Goal: Information Seeking & Learning: Find specific fact

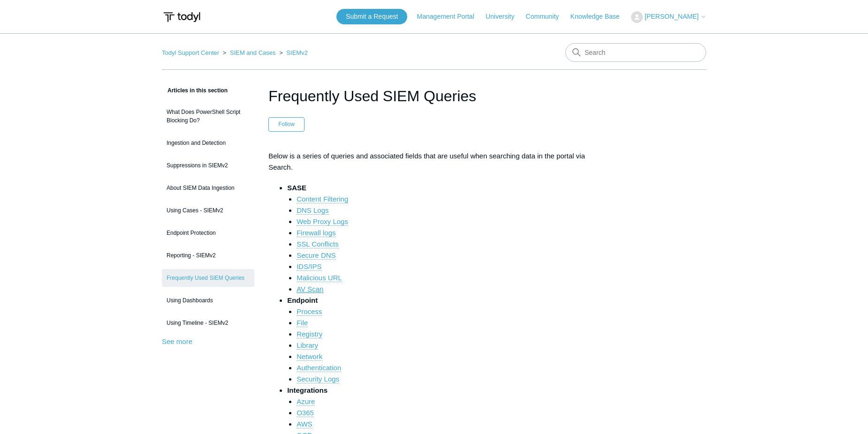
click at [313, 289] on link "AV Scan" at bounding box center [309, 289] width 27 height 8
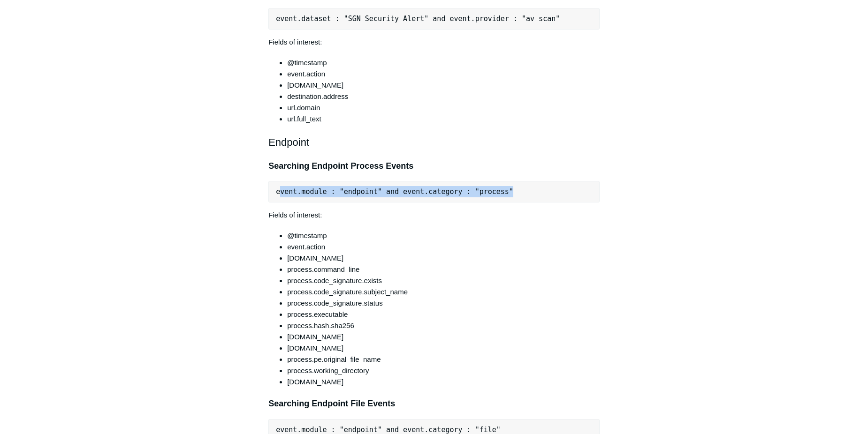
drag, startPoint x: 278, startPoint y: 208, endPoint x: 518, endPoint y: 208, distance: 240.2
click at [518, 203] on pre "event.module : "endpoint" and event.category : "process"" at bounding box center [433, 192] width 331 height 22
drag, startPoint x: 518, startPoint y: 208, endPoint x: 420, endPoint y: 206, distance: 98.5
click at [423, 203] on pre "event.module : "endpoint" and event.category : "process"" at bounding box center [433, 192] width 331 height 22
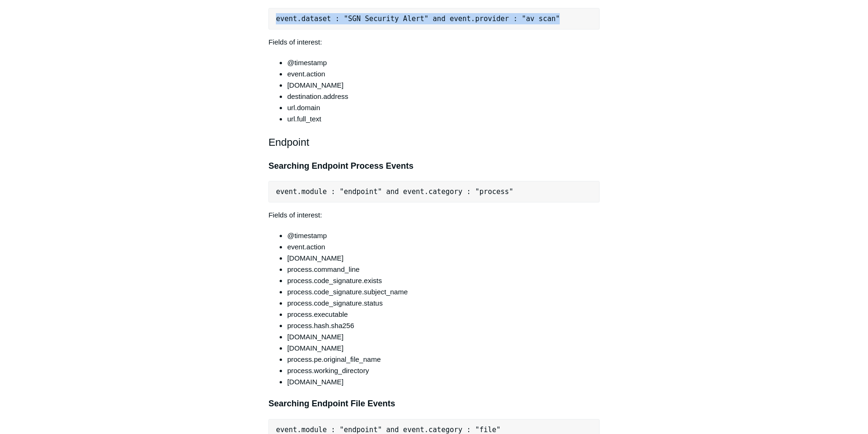
drag, startPoint x: 273, startPoint y: 33, endPoint x: 566, endPoint y: 39, distance: 293.2
click at [566, 30] on pre "event.dataset : "SGN Security Alert" and event.provider : "av scan"" at bounding box center [433, 19] width 331 height 22
drag, startPoint x: 566, startPoint y: 39, endPoint x: 524, endPoint y: 34, distance: 42.0
copy pre "event.dataset : "SGN Security Alert" and event.provider : "av scan""
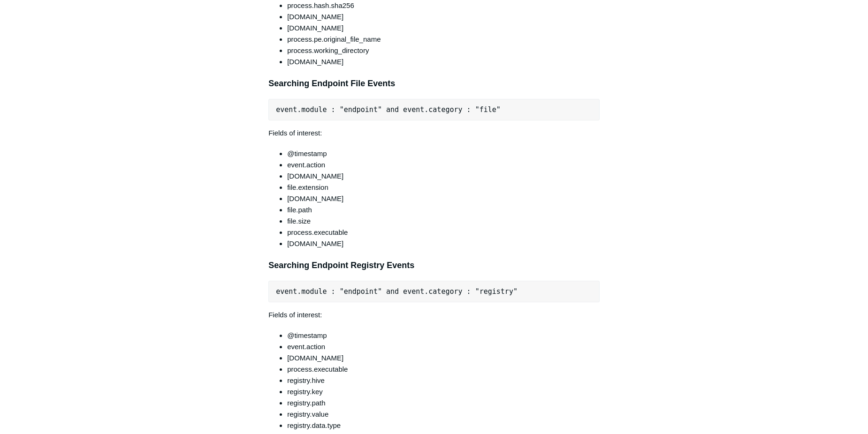
scroll to position [2453, 0]
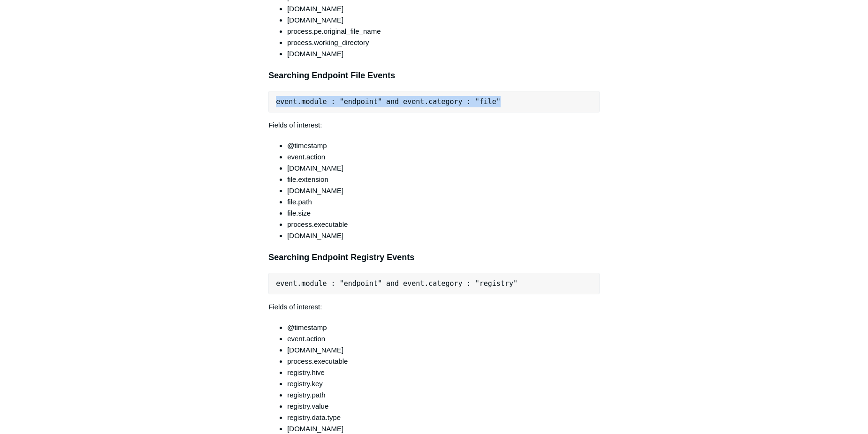
drag, startPoint x: 274, startPoint y: 115, endPoint x: 488, endPoint y: 114, distance: 213.9
click at [488, 113] on pre "event.module : "endpoint" and event.category : "file"" at bounding box center [433, 102] width 331 height 22
click at [285, 295] on pre "event.module : "endpoint" and event.category : "registry"" at bounding box center [433, 284] width 331 height 22
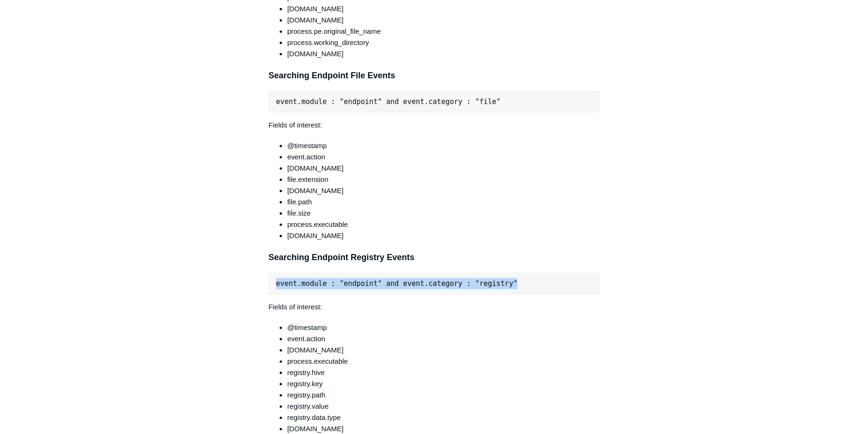
drag, startPoint x: 308, startPoint y: 299, endPoint x: 538, endPoint y: 302, distance: 230.3
click at [538, 295] on pre "event.module : "endpoint" and event.category : "registry"" at bounding box center [433, 284] width 331 height 22
drag, startPoint x: 538, startPoint y: 302, endPoint x: 459, endPoint y: 297, distance: 79.9
copy pre "event.module : "endpoint" and event.category : "registry""
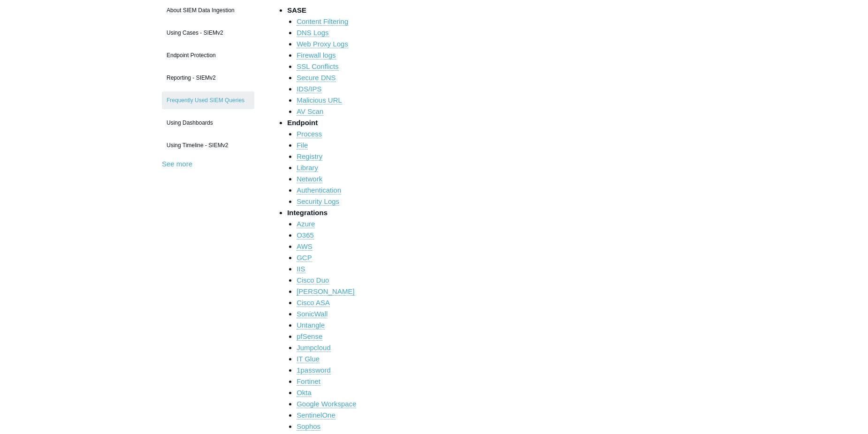
scroll to position [108, 0]
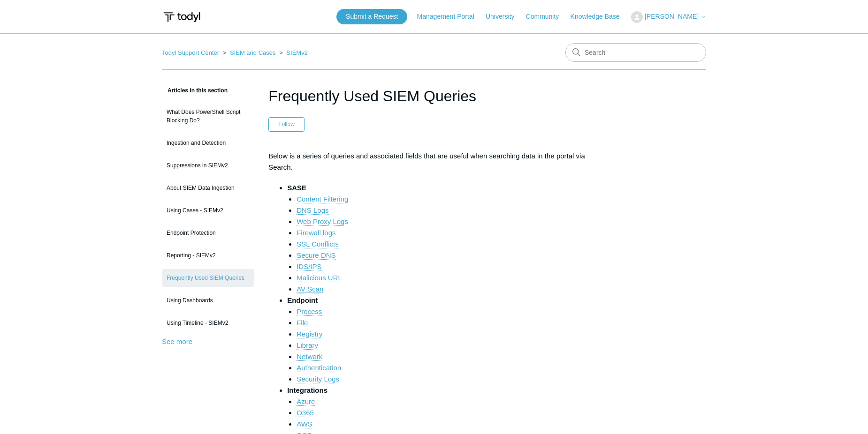
click at [318, 286] on link "AV Scan" at bounding box center [309, 289] width 27 height 8
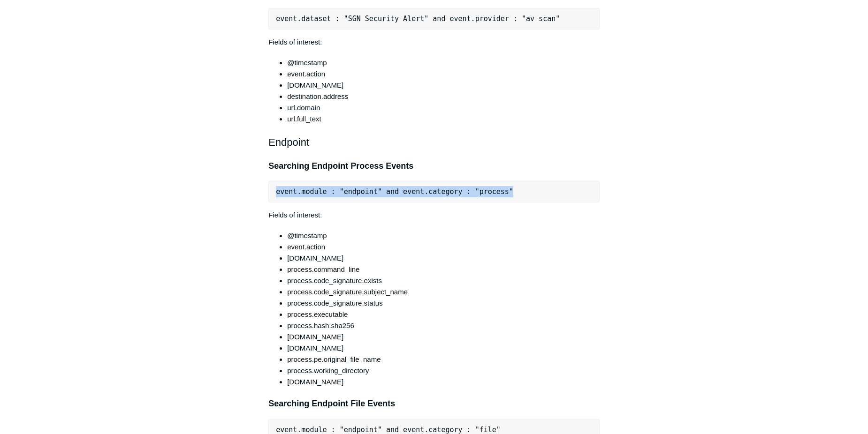
drag, startPoint x: 276, startPoint y: 206, endPoint x: 494, endPoint y: 211, distance: 218.2
click at [494, 203] on pre "event.module : "endpoint" and event.category : "process"" at bounding box center [433, 192] width 331 height 22
click at [280, 22] on pre "event.dataset : "SGN Security Alert" and event.provider : "av scan"" at bounding box center [433, 19] width 331 height 22
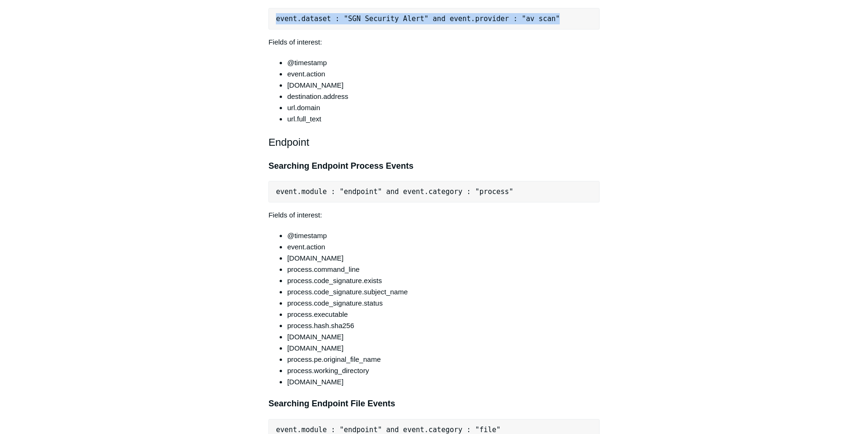
drag, startPoint x: 275, startPoint y: 30, endPoint x: 545, endPoint y: 36, distance: 269.8
click at [545, 30] on pre "event.dataset : "SGN Security Alert" and event.provider : "av scan"" at bounding box center [433, 19] width 331 height 22
copy pre "event.dataset : "SGN Security Alert" and event.provider : "av scan""
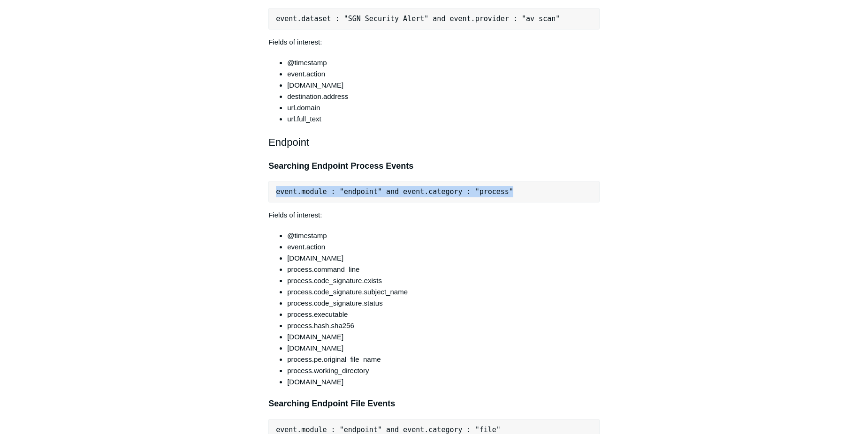
drag, startPoint x: 271, startPoint y: 210, endPoint x: 520, endPoint y: 212, distance: 249.1
click at [520, 203] on pre "event.module : "endpoint" and event.category : "process"" at bounding box center [433, 192] width 331 height 22
drag, startPoint x: 520, startPoint y: 212, endPoint x: 485, endPoint y: 212, distance: 35.2
copy pre "event.module : "endpoint" and event.category : "process""
